Goal: Information Seeking & Learning: Learn about a topic

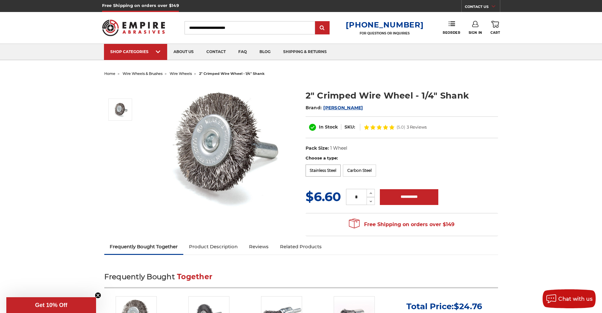
click at [329, 166] on label "Stainless Steel" at bounding box center [323, 171] width 35 height 12
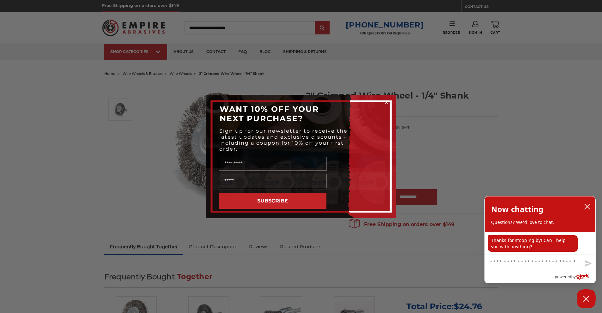
click at [386, 102] on circle "Close dialog" at bounding box center [386, 103] width 6 height 6
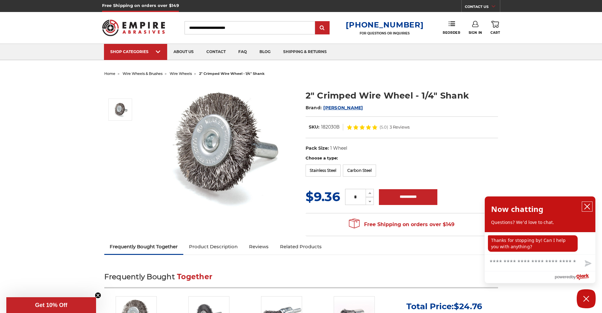
click at [590, 205] on icon "close chatbox" at bounding box center [587, 207] width 6 height 6
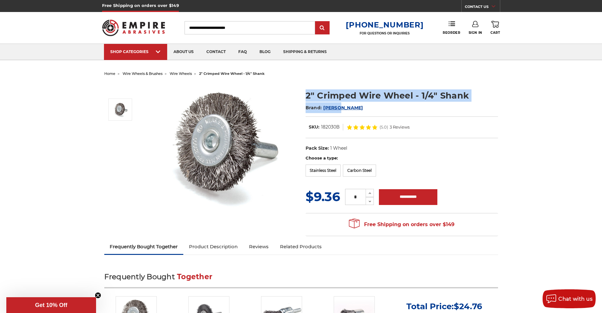
drag, startPoint x: 306, startPoint y: 94, endPoint x: 473, endPoint y: 104, distance: 166.9
click at [473, 104] on div "2" Crimped Wire Wheel - 1/4" Shank Brand: [PERSON_NAME] In Stock SKU: 182030B (…" at bounding box center [402, 122] width 193 height 66
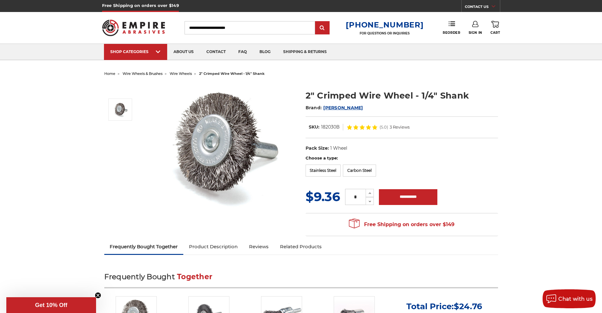
click at [470, 153] on dl "UPC: Pack Size: 1 Wheel Size: 2" Tool: Die Grinder Tool: Power Drill Material: …" at bounding box center [402, 148] width 193 height 13
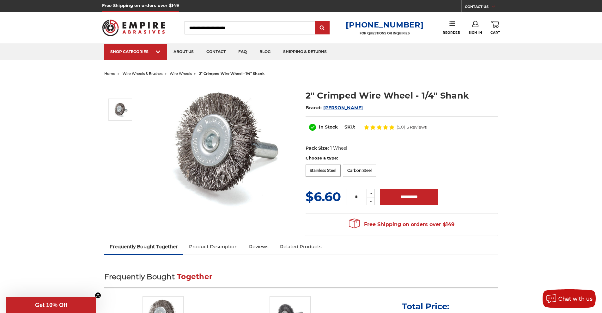
click at [323, 173] on label "Stainless Steel" at bounding box center [323, 171] width 35 height 12
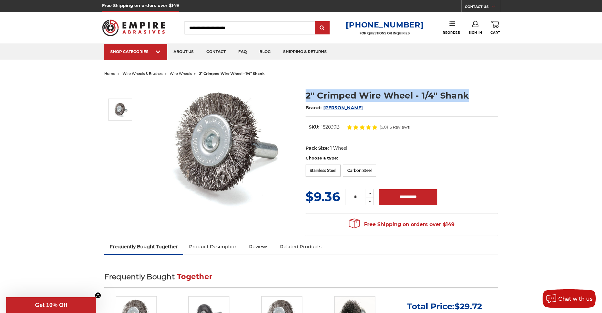
drag, startPoint x: 306, startPoint y: 95, endPoint x: 477, endPoint y: 90, distance: 170.4
click at [477, 90] on h1 "2" Crimped Wire Wheel - 1/4" Shank" at bounding box center [402, 95] width 193 height 12
copy h1 "2" Crimped Wire Wheel - 1/4" Shank"
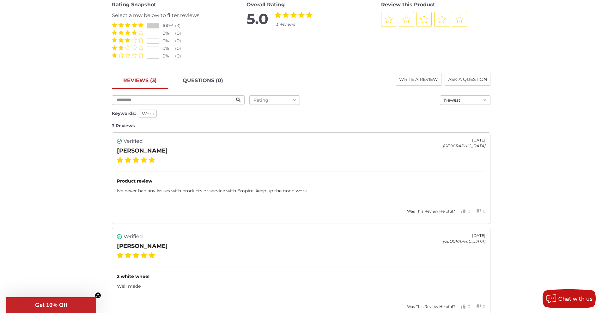
scroll to position [664, 0]
